Goal: Task Accomplishment & Management: Complete application form

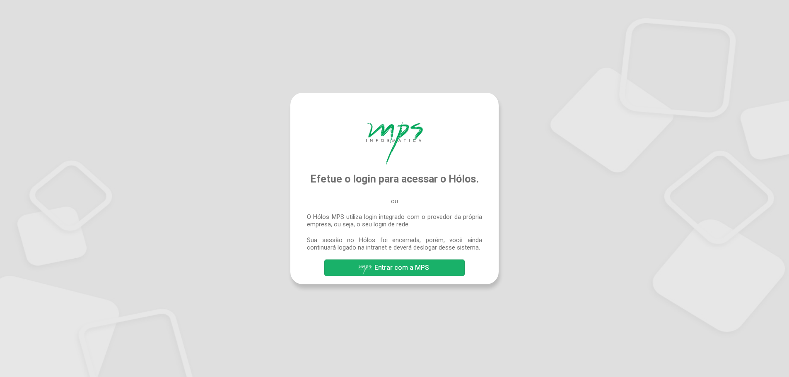
click at [412, 268] on span "Entrar com a MPS" at bounding box center [401, 268] width 55 height 8
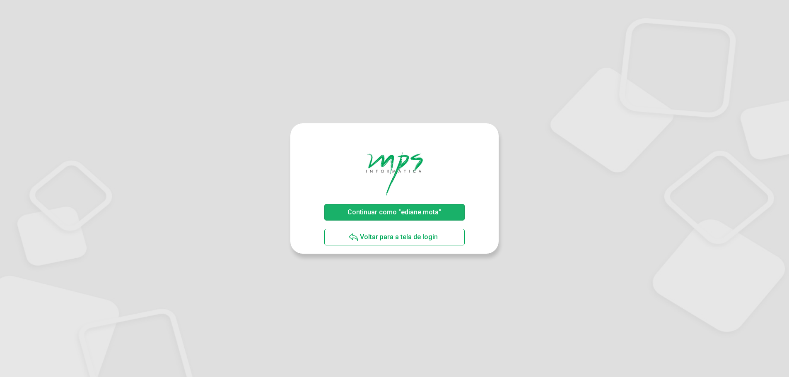
click at [379, 211] on span "Continuar como "ediane.mota"" at bounding box center [394, 212] width 94 height 8
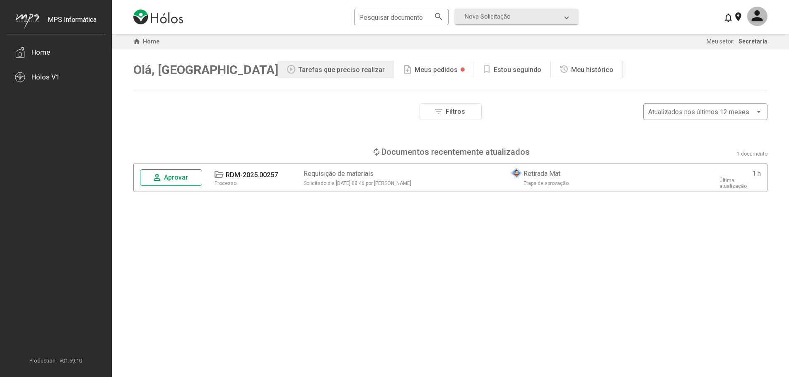
click at [180, 178] on span "Aprovar" at bounding box center [176, 178] width 24 height 8
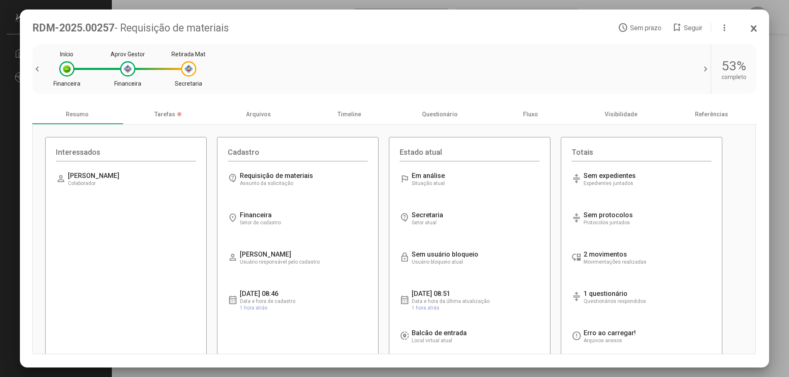
click at [164, 52] on div "Retirada Mat" at bounding box center [189, 54] width 50 height 7
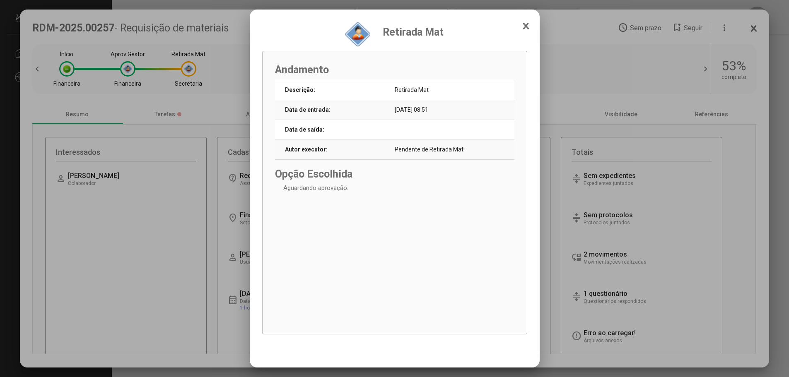
click at [522, 24] on div "Retirada Mat" at bounding box center [394, 34] width 265 height 25
click at [526, 22] on icon at bounding box center [526, 26] width 7 height 8
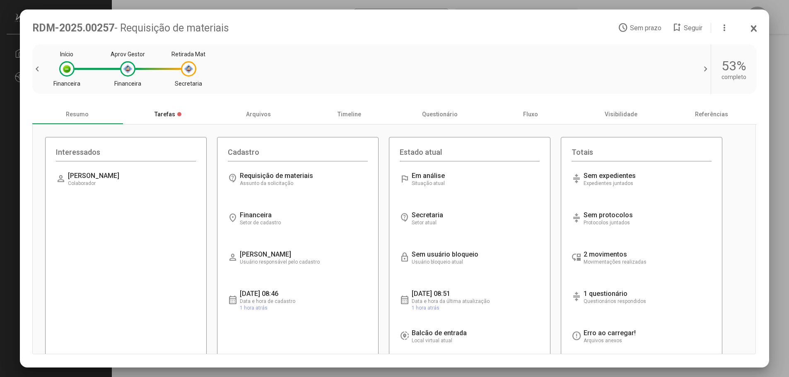
click at [170, 117] on div "Tarefas" at bounding box center [168, 114] width 91 height 20
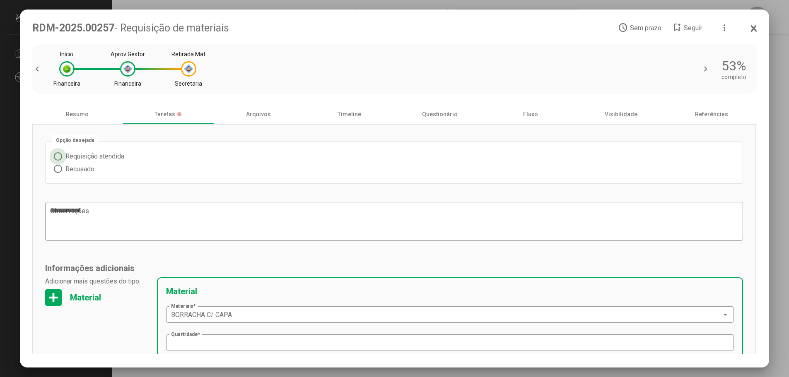
click at [58, 156] on span at bounding box center [58, 156] width 8 height 8
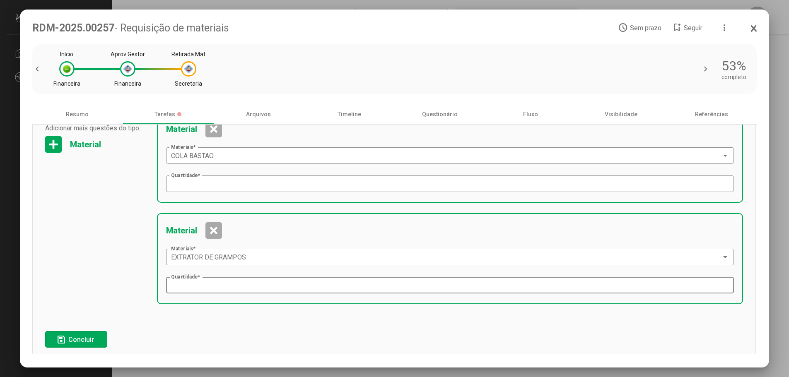
scroll to position [268, 0]
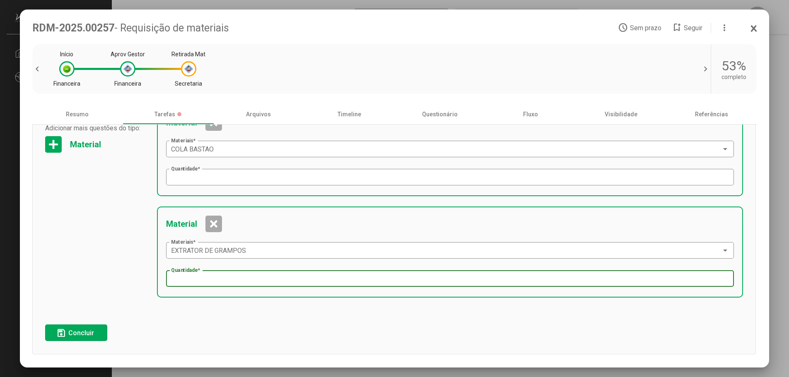
click at [181, 278] on input "*" at bounding box center [450, 278] width 558 height 7
type input "*"
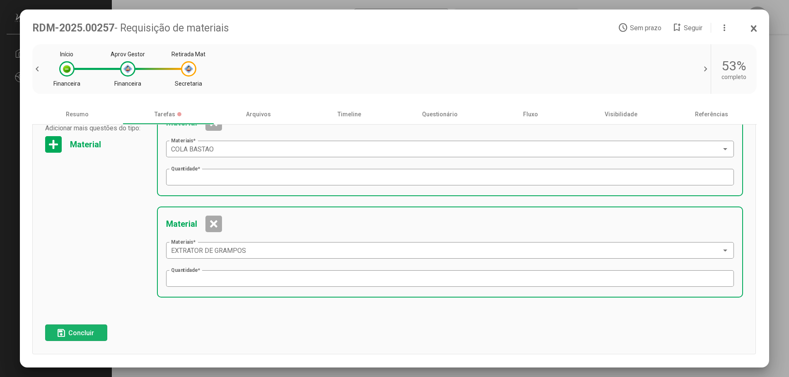
click at [85, 328] on span "save Concluir" at bounding box center [76, 333] width 40 height 14
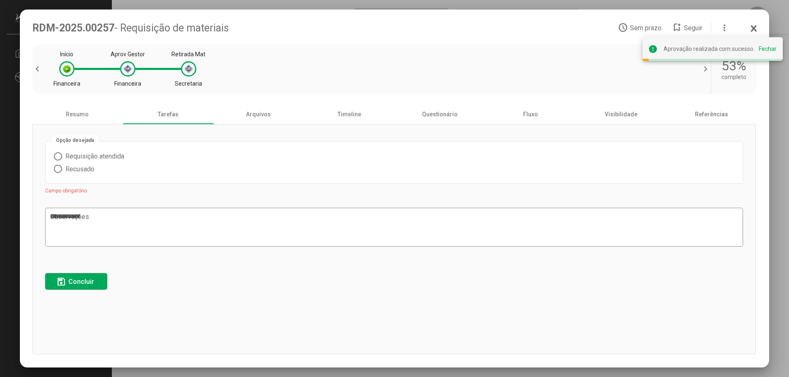
scroll to position [0, 0]
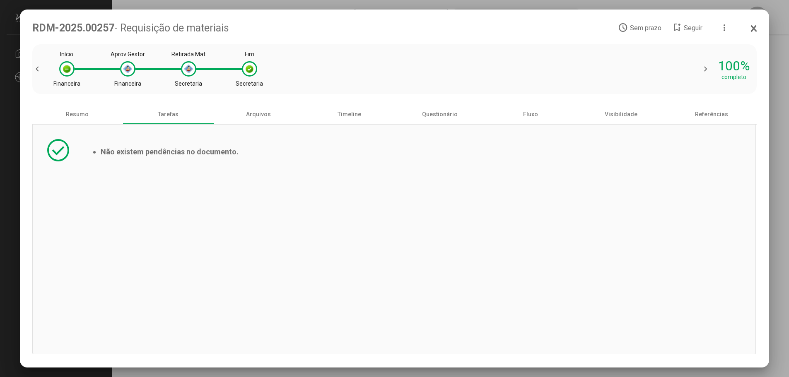
click at [753, 28] on icon at bounding box center [754, 28] width 5 height 5
